Goal: Find contact information: Find contact information

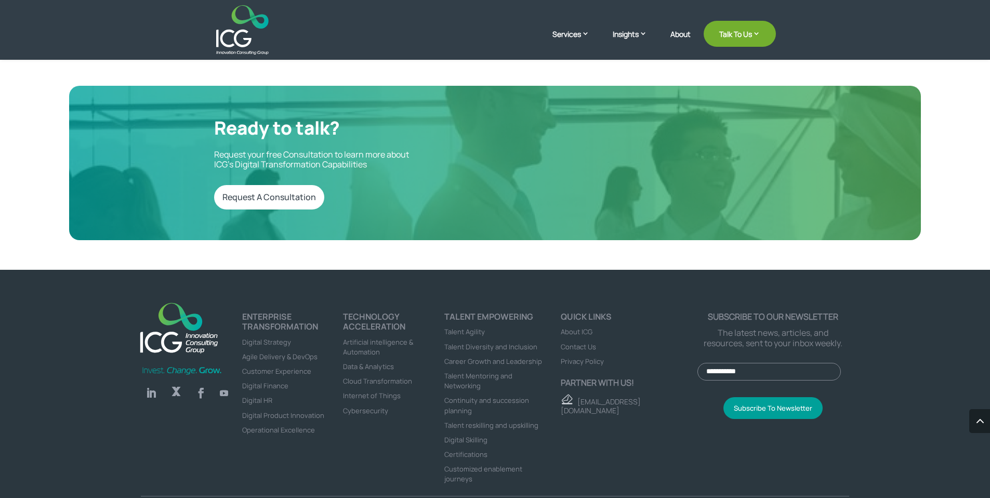
scroll to position [3472, 0]
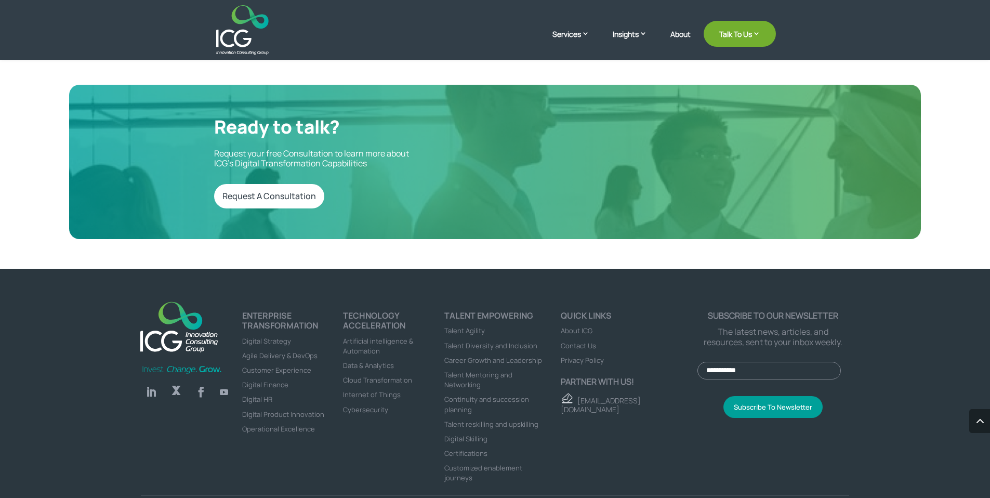
click at [581, 341] on span "Contact Us" at bounding box center [578, 345] width 35 height 9
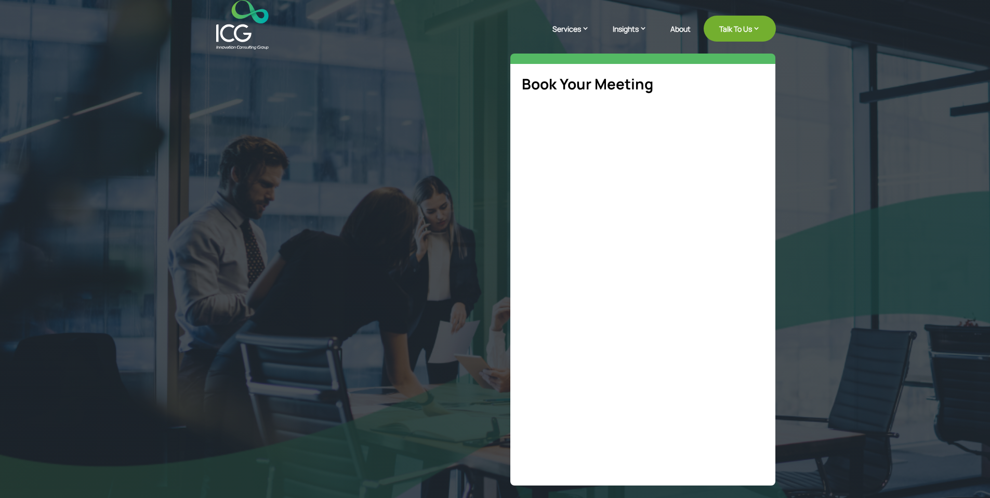
select select "**"
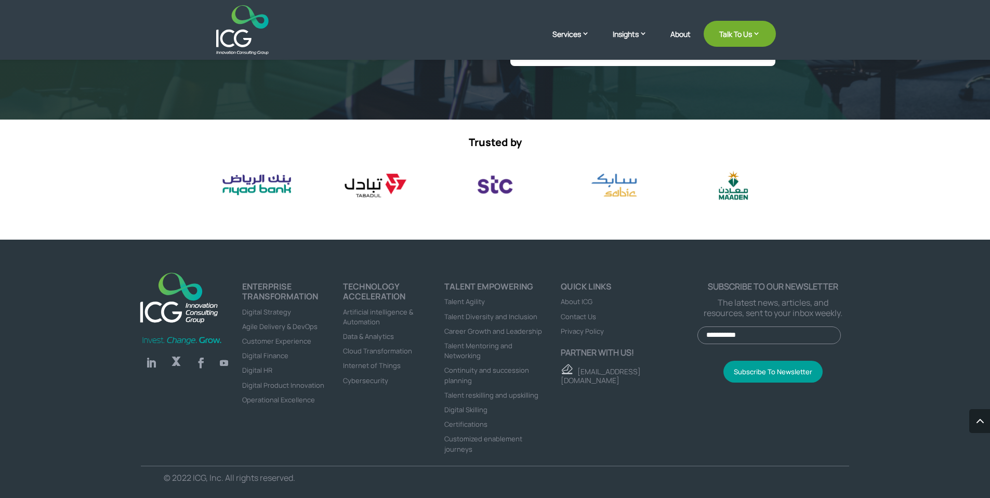
scroll to position [466, 0]
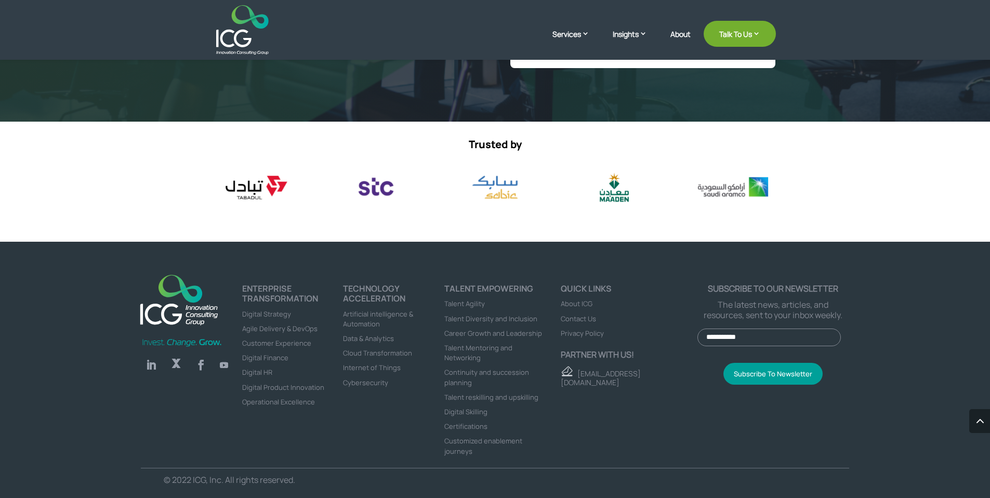
click at [579, 302] on span "About ICG" at bounding box center [577, 303] width 32 height 9
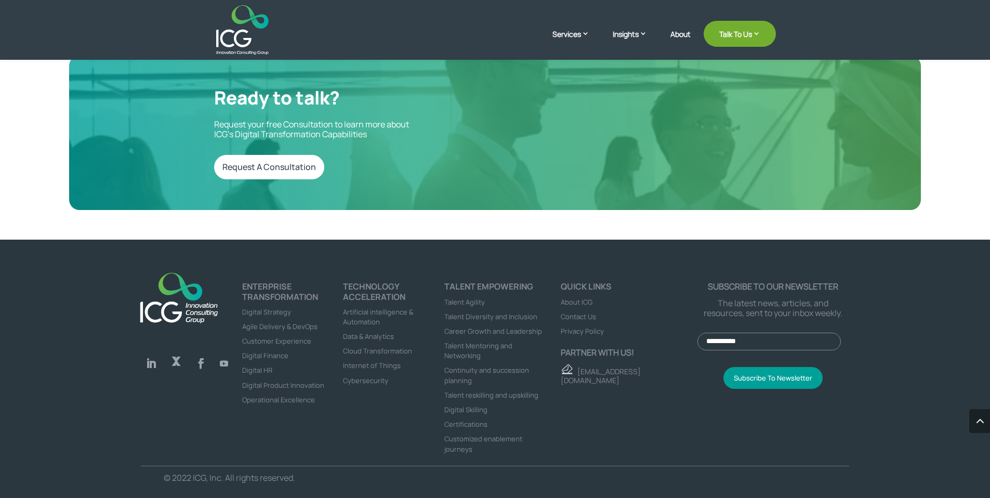
scroll to position [2872, 0]
